Goal: Transaction & Acquisition: Purchase product/service

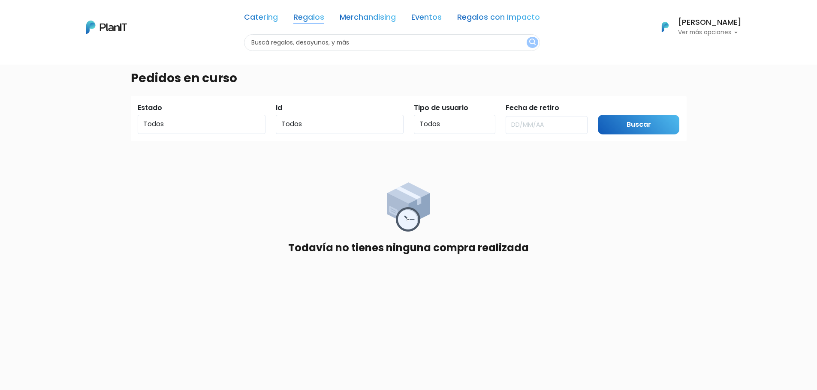
click at [298, 17] on link "Regalos" at bounding box center [308, 19] width 31 height 10
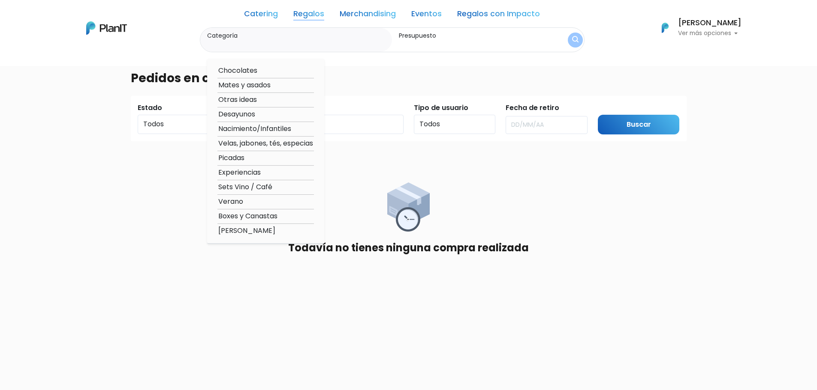
click at [298, 17] on link "Regalos" at bounding box center [308, 15] width 31 height 10
click at [294, 13] on link "Regalos" at bounding box center [308, 15] width 31 height 10
click at [255, 11] on link "Catering" at bounding box center [261, 15] width 34 height 10
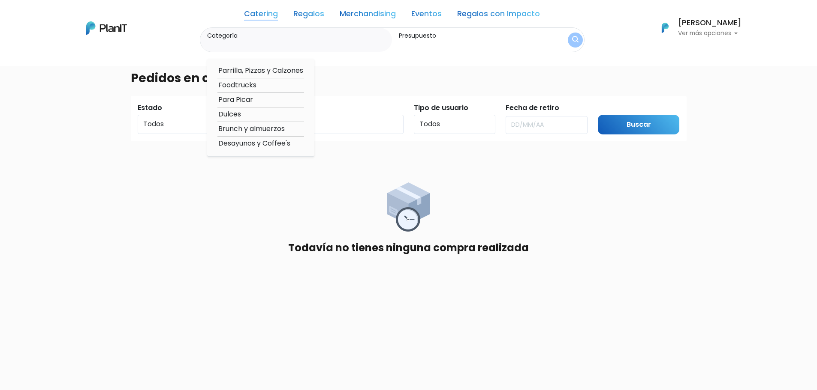
click at [302, 12] on link "Regalos" at bounding box center [308, 15] width 31 height 10
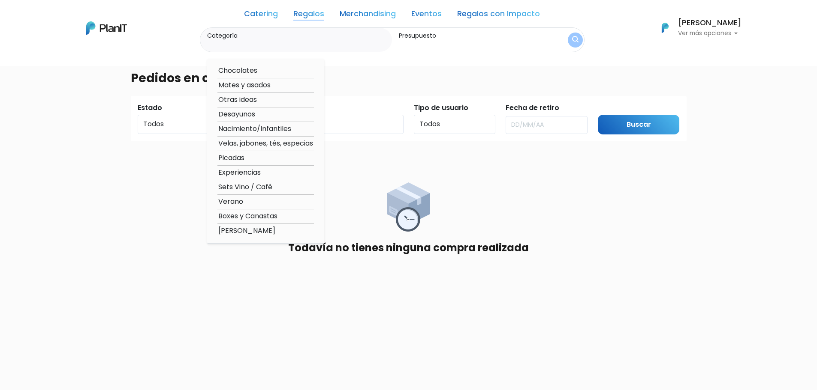
click at [105, 28] on img at bounding box center [106, 27] width 41 height 13
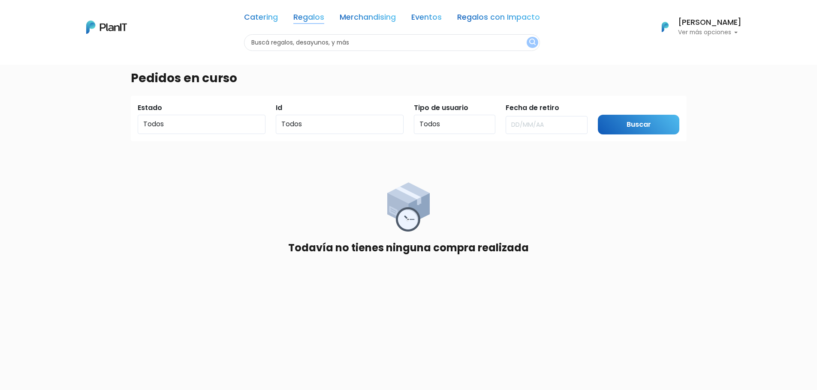
click at [309, 16] on link "Regalos" at bounding box center [308, 19] width 31 height 10
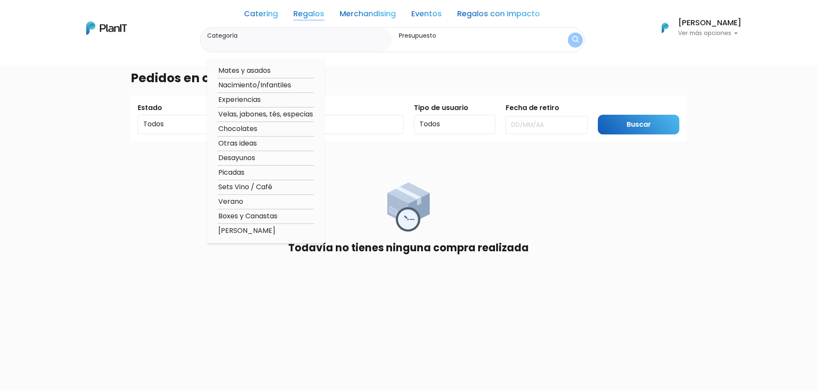
click at [572, 39] on img "submit" at bounding box center [575, 40] width 6 height 8
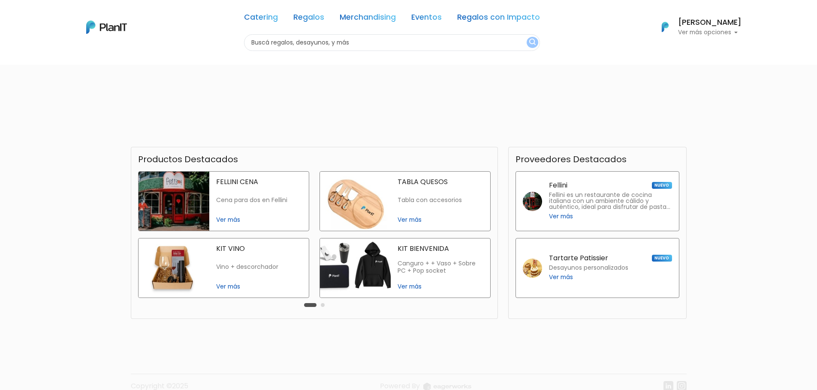
scroll to position [128, 0]
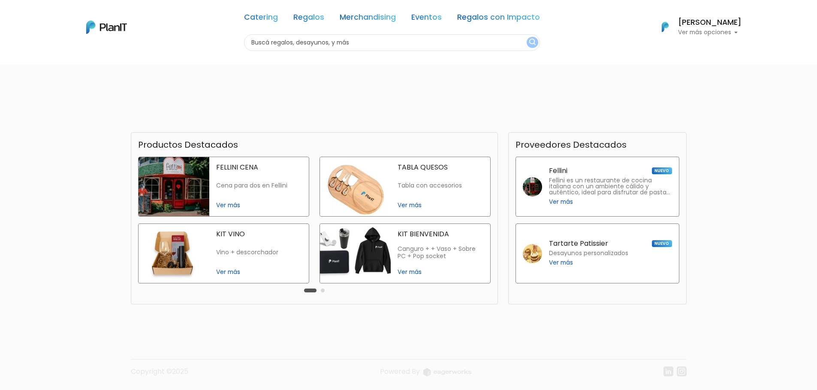
click at [321, 292] on button "Carousel Page 2" at bounding box center [323, 291] width 4 height 4
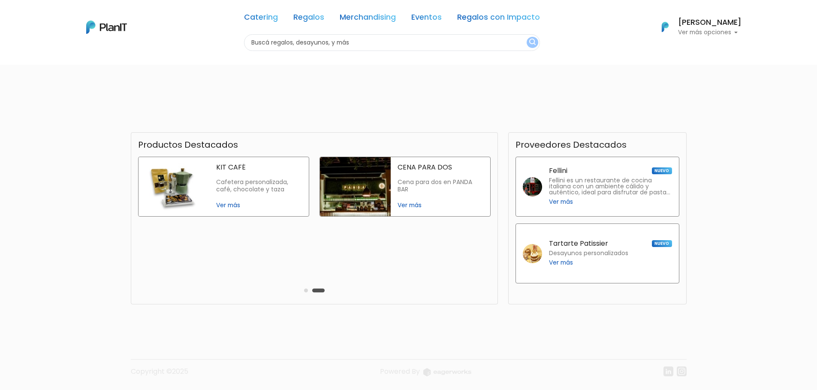
scroll to position [0, 0]
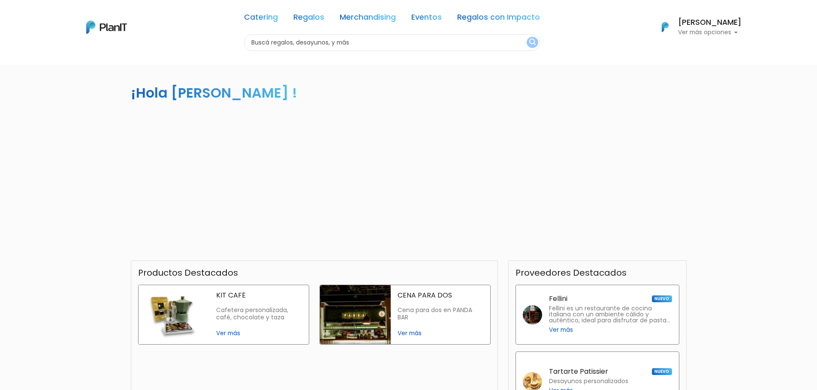
click at [325, 46] on input "text" at bounding box center [392, 42] width 296 height 17
click at [295, 21] on link "Regalos" at bounding box center [308, 19] width 31 height 10
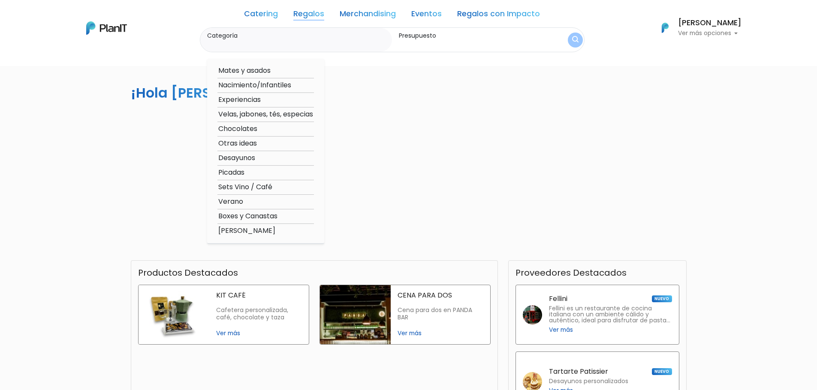
click at [245, 126] on option "Chocolates" at bounding box center [265, 129] width 96 height 11
type input "Chocolates"
type input "$0 - $1000"
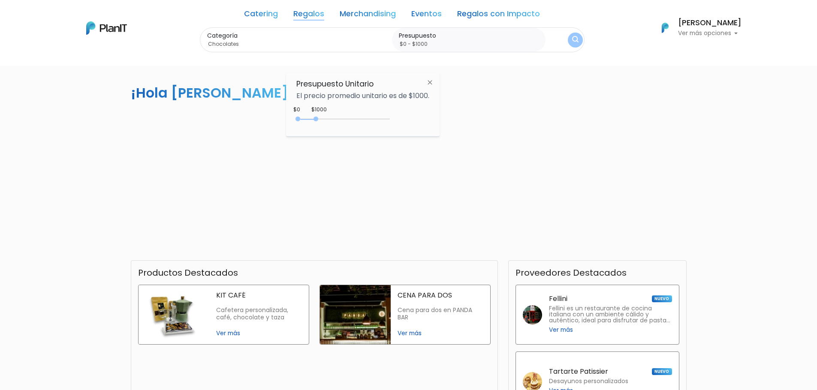
click at [572, 37] on img "submit" at bounding box center [575, 40] width 6 height 8
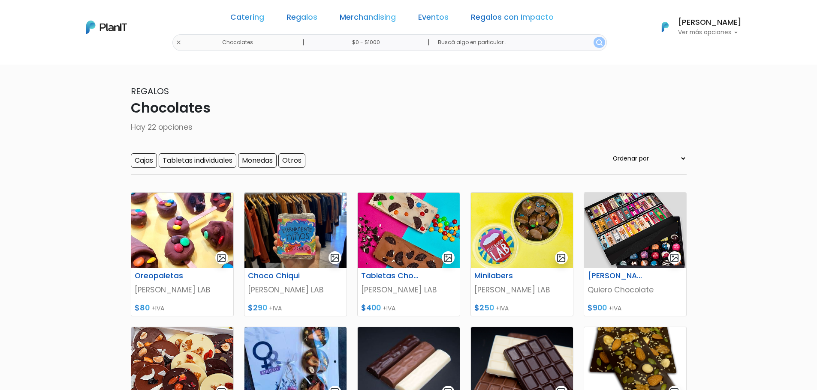
click at [369, 45] on input "$0 - $1000" at bounding box center [367, 42] width 130 height 17
drag, startPoint x: 315, startPoint y: 117, endPoint x: 395, endPoint y: 114, distance: 79.3
click at [388, 115] on div "0 : 2100 0 2100" at bounding box center [345, 119] width 90 height 9
type input "$0 - $4950"
click at [596, 42] on img "submit" at bounding box center [599, 42] width 6 height 6
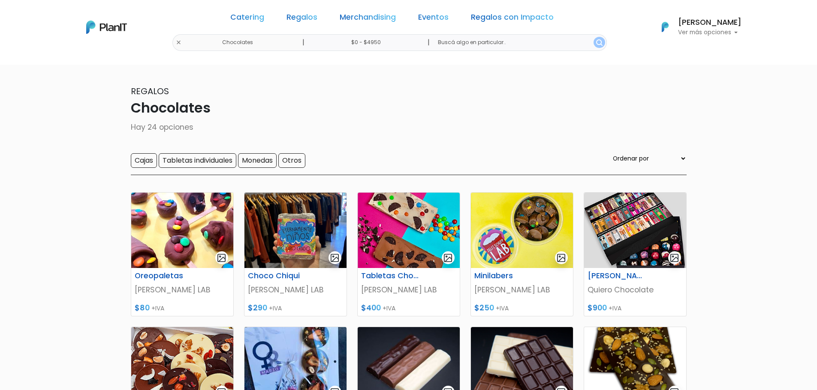
click at [596, 42] on img "submit" at bounding box center [599, 42] width 6 height 6
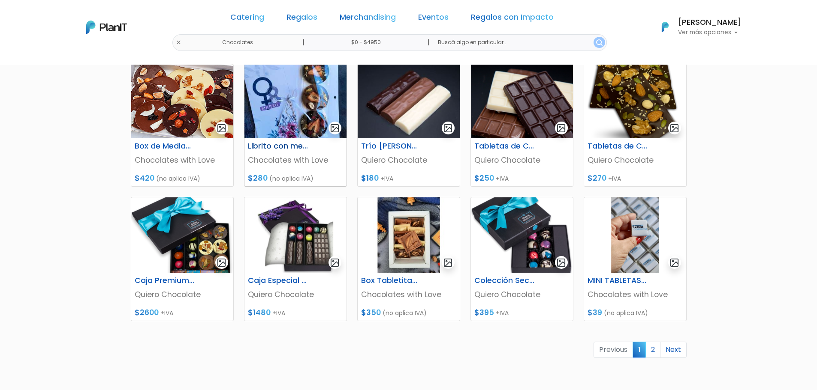
scroll to position [343, 0]
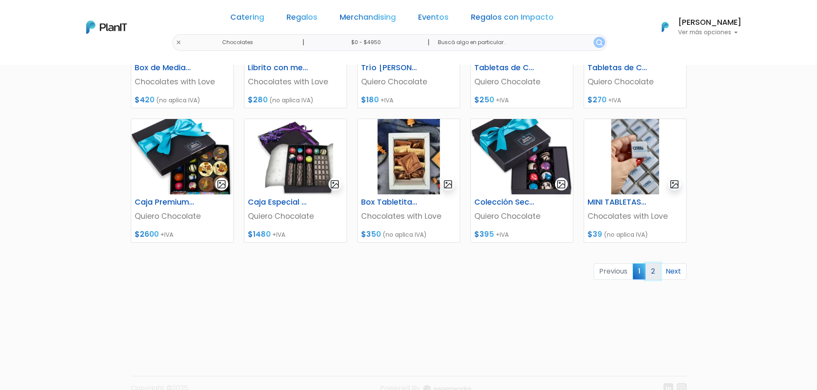
click at [654, 271] on link "2" at bounding box center [652, 272] width 15 height 16
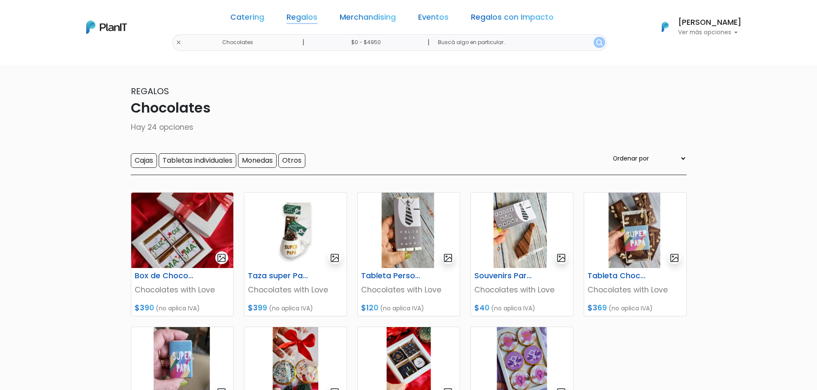
click at [306, 17] on link "Regalos" at bounding box center [301, 19] width 31 height 10
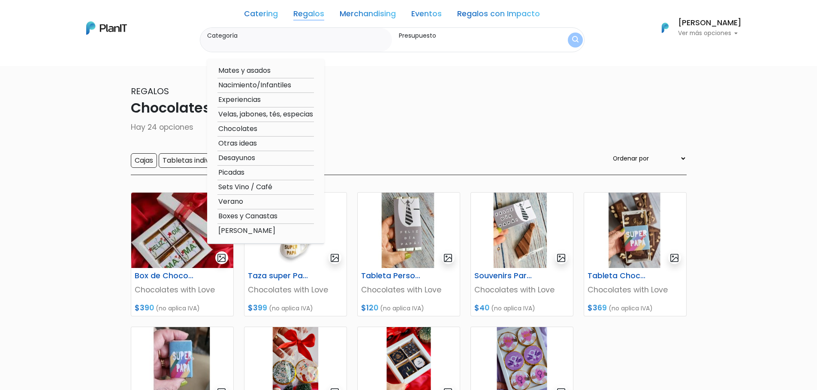
click at [237, 143] on option "Otras ideas" at bounding box center [265, 143] width 96 height 11
type input "Otras ideas"
type input "$0 - $4950"
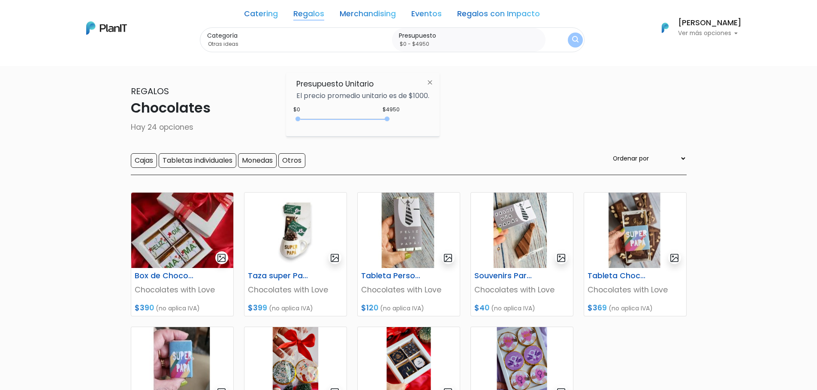
click at [572, 41] on img "submit" at bounding box center [575, 40] width 6 height 8
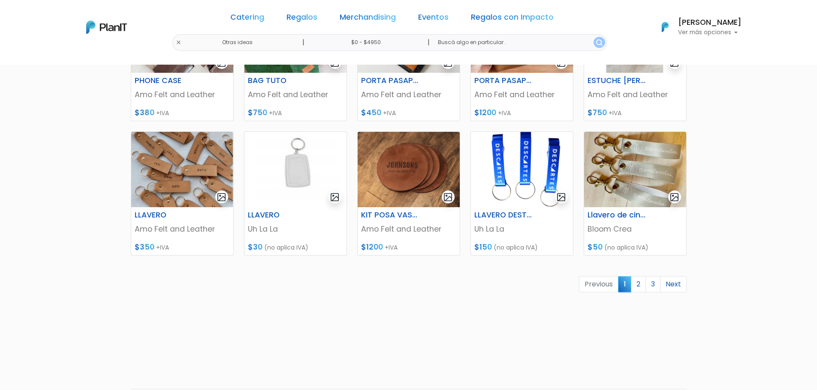
scroll to position [343, 0]
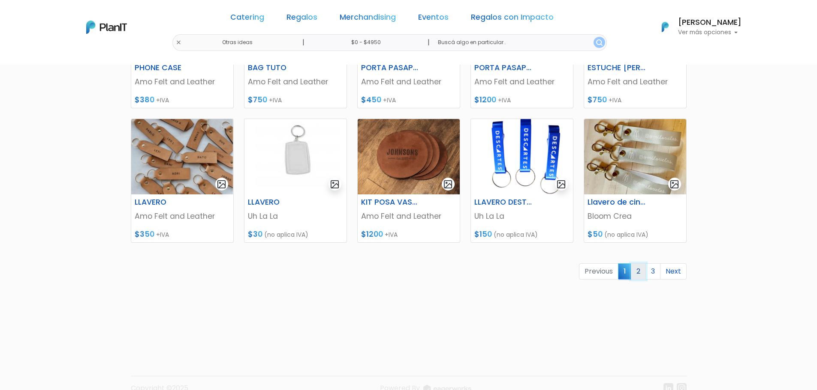
click at [639, 276] on link "2" at bounding box center [637, 272] width 15 height 16
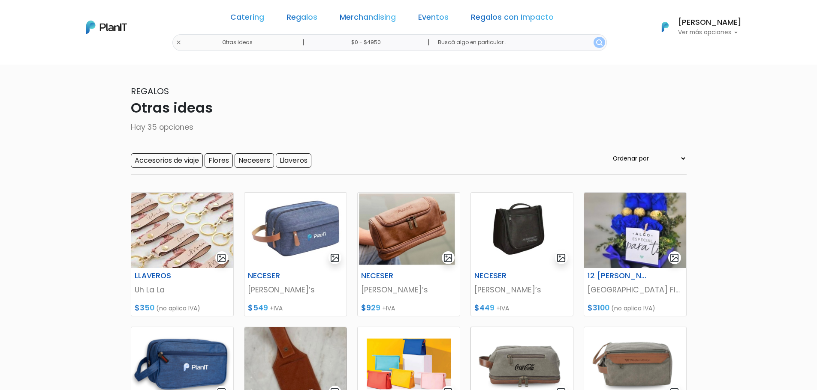
scroll to position [257, 0]
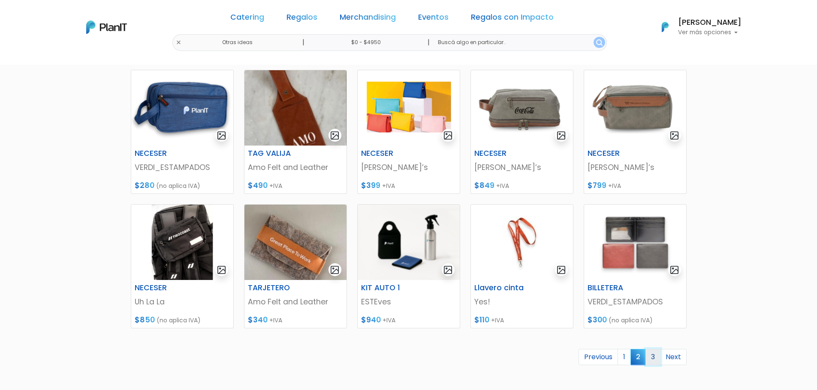
click at [648, 354] on link "3" at bounding box center [652, 357] width 15 height 16
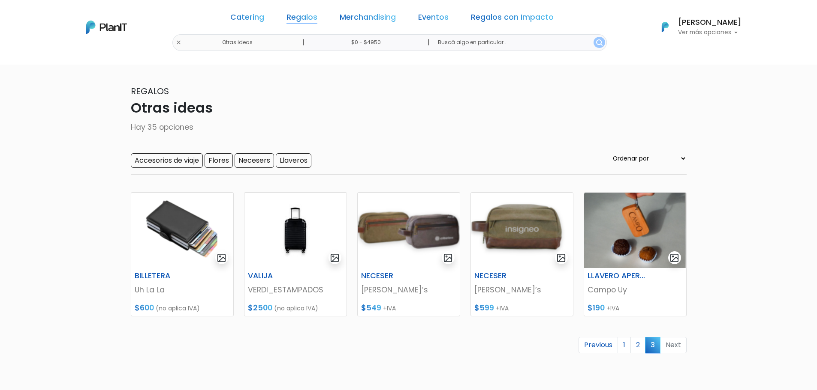
click at [300, 18] on link "Regalos" at bounding box center [301, 19] width 31 height 10
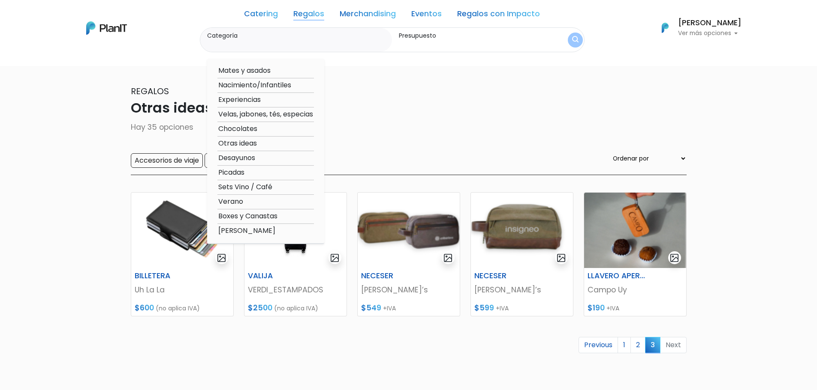
click at [240, 217] on option "Boxes y Canastas" at bounding box center [265, 216] width 96 height 11
type input "Boxes y Canastas"
type input "$0 - $4950"
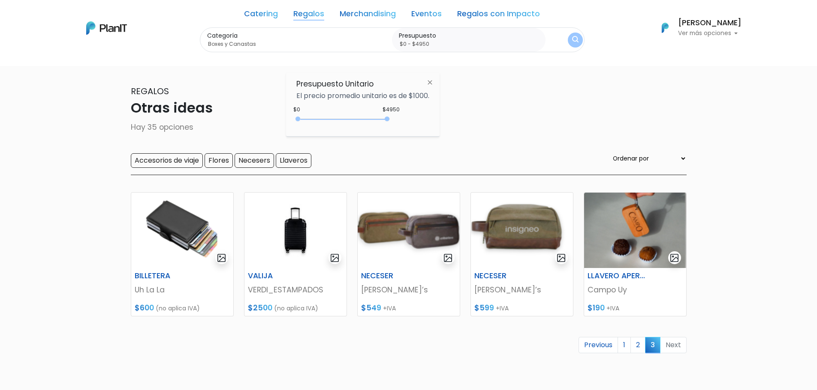
click at [572, 36] on img "submit" at bounding box center [575, 40] width 6 height 8
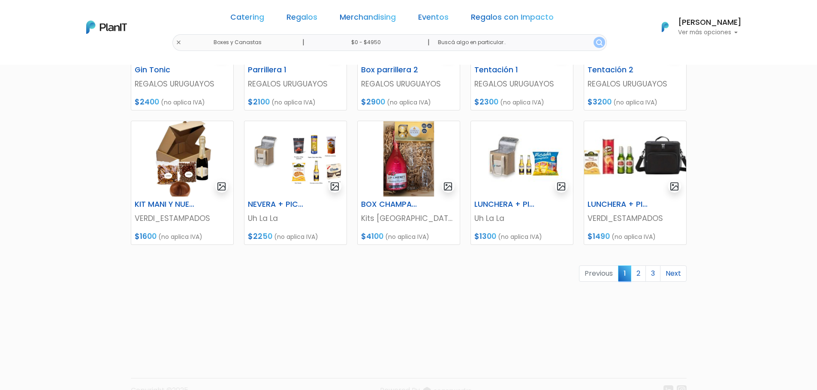
scroll to position [343, 0]
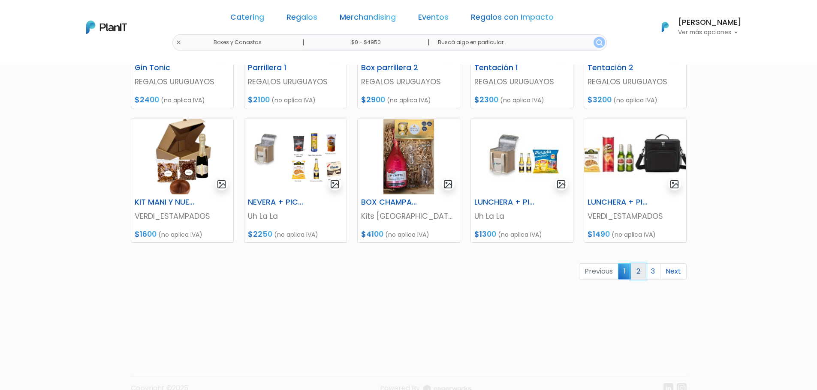
click at [639, 273] on link "2" at bounding box center [637, 272] width 15 height 16
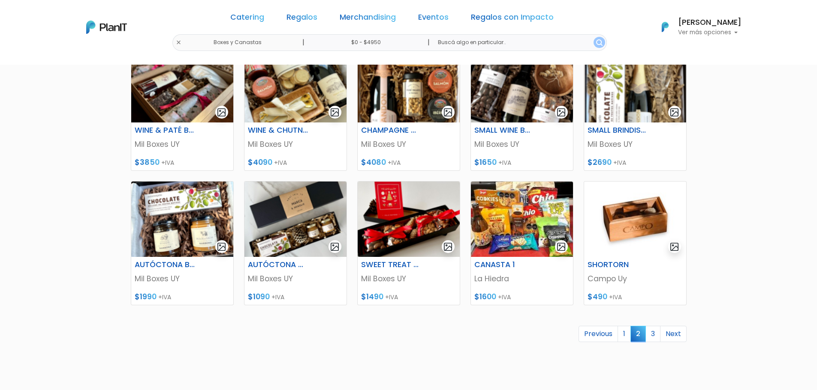
scroll to position [360, 0]
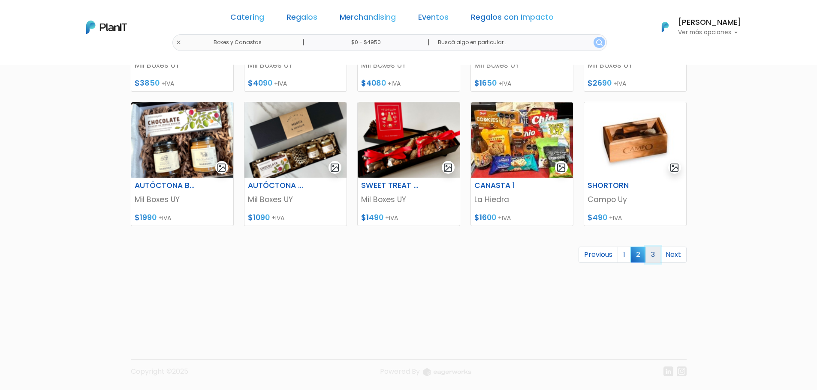
click at [654, 258] on link "3" at bounding box center [652, 255] width 15 height 16
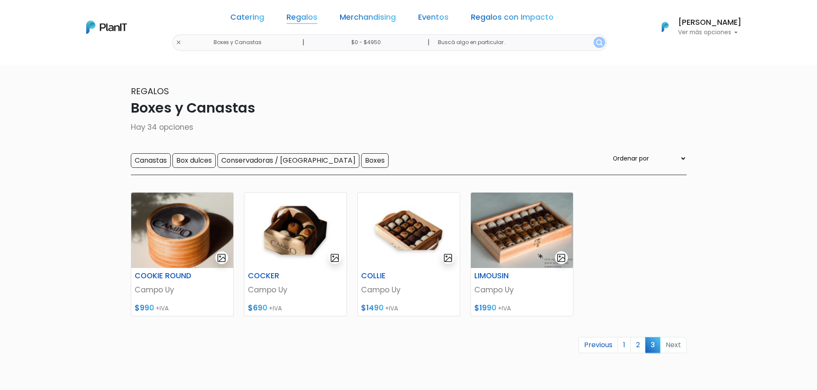
click at [309, 20] on link "Regalos" at bounding box center [301, 19] width 31 height 10
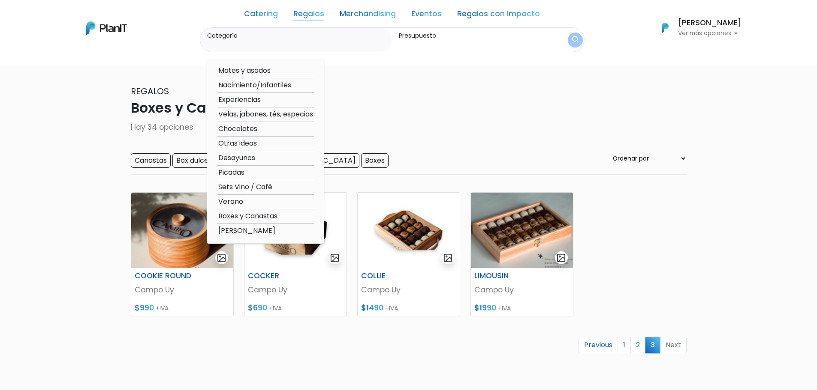
click at [239, 189] on option "Sets Vino / Café" at bounding box center [265, 187] width 96 height 11
type input "Sets Vino / Café"
type input "$0 - $4950"
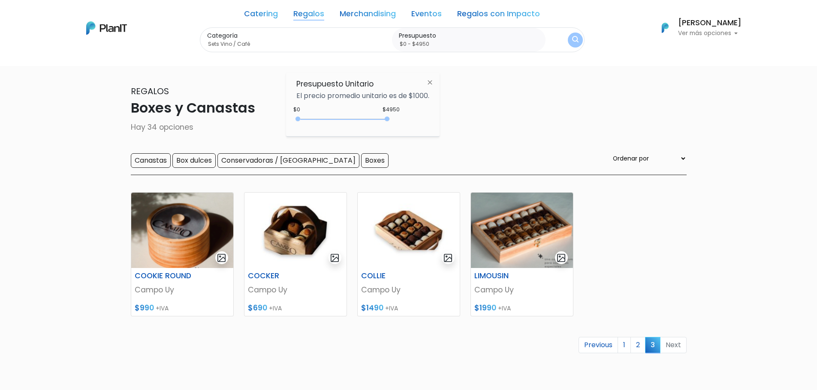
click at [572, 37] on img "submit" at bounding box center [575, 40] width 6 height 8
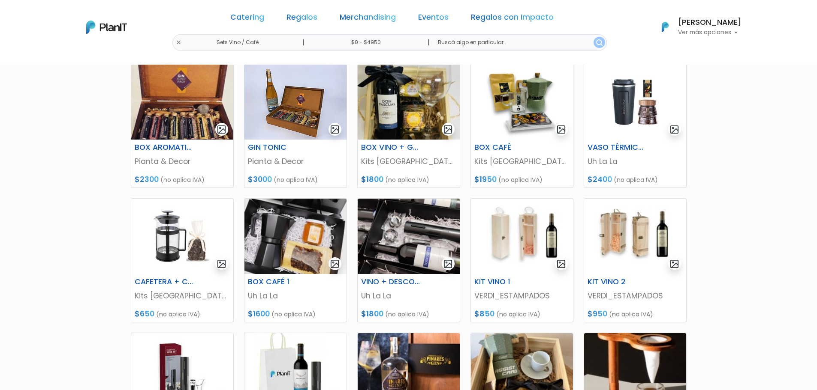
scroll to position [257, 0]
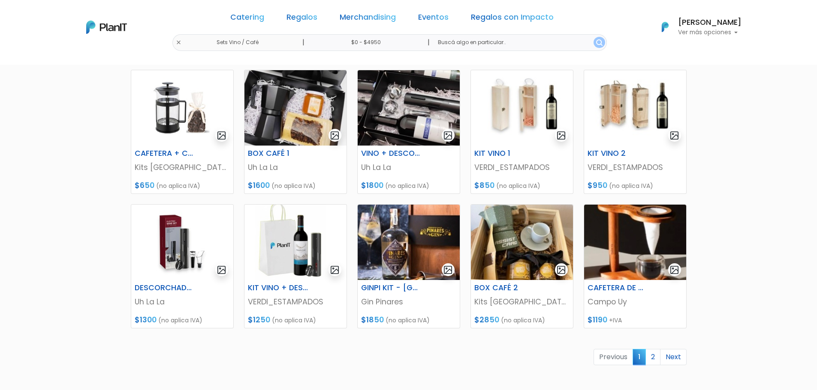
click at [650, 359] on link "2" at bounding box center [652, 357] width 15 height 16
